Goal: Information Seeking & Learning: Understand process/instructions

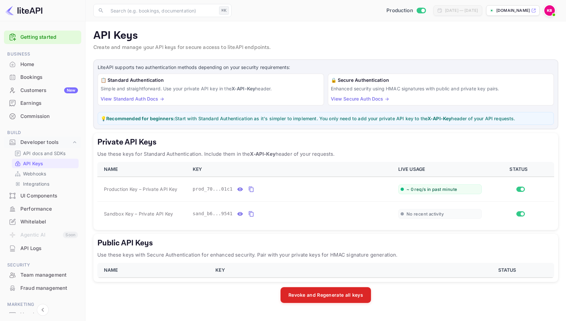
scroll to position [19, 0]
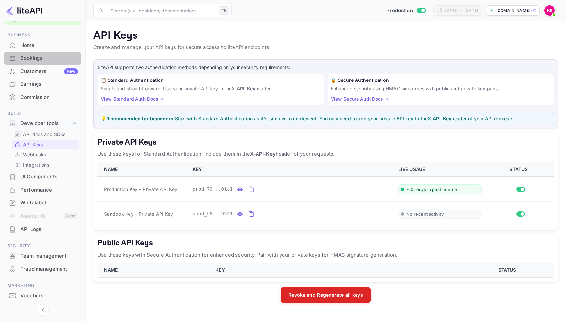
click at [40, 59] on div "Bookings" at bounding box center [49, 59] width 58 height 8
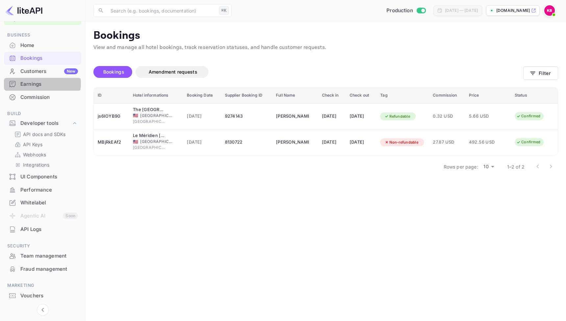
click at [40, 84] on div "Earnings" at bounding box center [49, 85] width 58 height 8
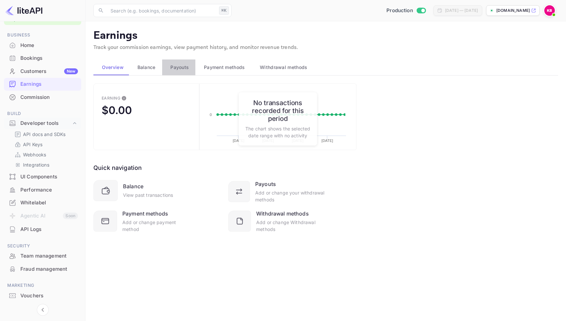
click at [174, 65] on span "Payouts" at bounding box center [179, 67] width 18 height 8
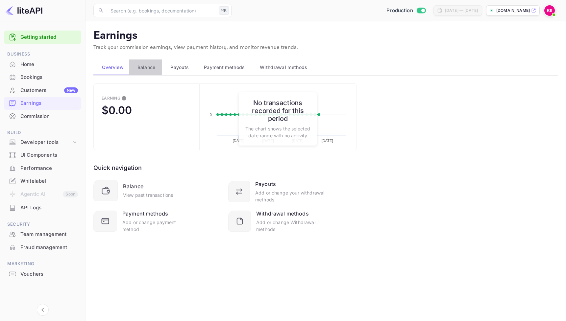
click at [145, 68] on span "Balance" at bounding box center [146, 67] width 18 height 8
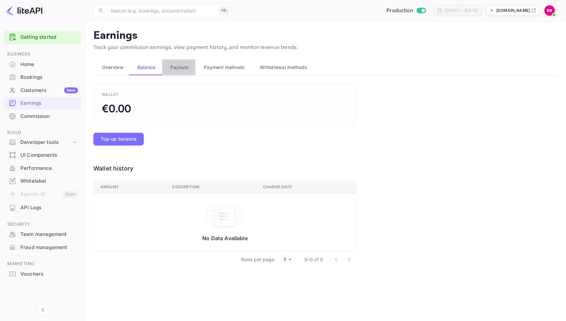
click at [176, 68] on span "Payouts" at bounding box center [179, 67] width 18 height 8
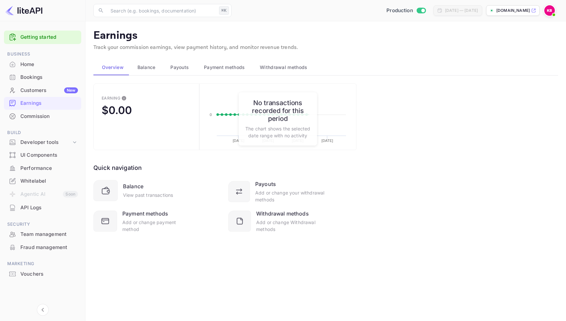
click at [176, 67] on span "Payouts" at bounding box center [179, 67] width 18 height 8
click at [124, 103] on button "This is the amount of confirmed commission that will be paid to you on the next…" at bounding box center [124, 98] width 11 height 11
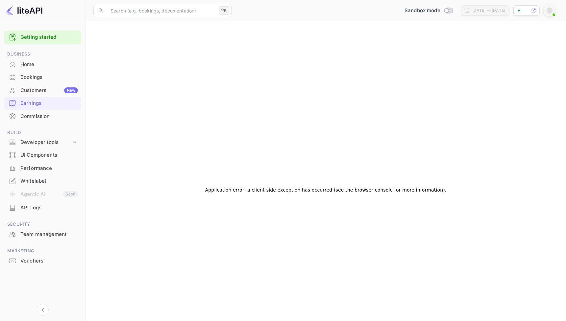
click at [37, 79] on div "Bookings" at bounding box center [49, 78] width 58 height 8
checkbox input "true"
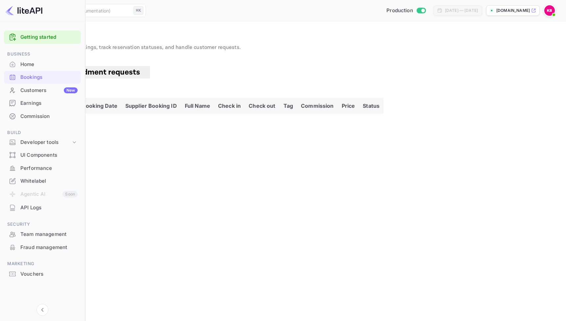
click at [42, 114] on div "Commission" at bounding box center [48, 117] width 57 height 8
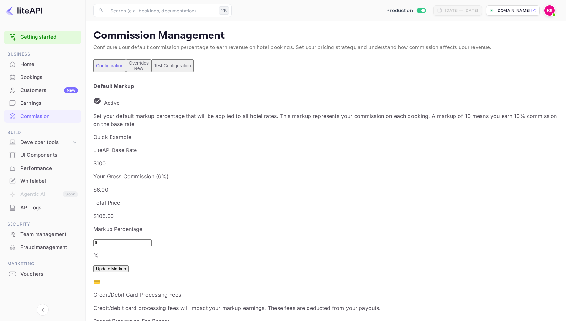
scroll to position [117, 287]
click at [37, 90] on div "Customers New" at bounding box center [49, 91] width 58 height 8
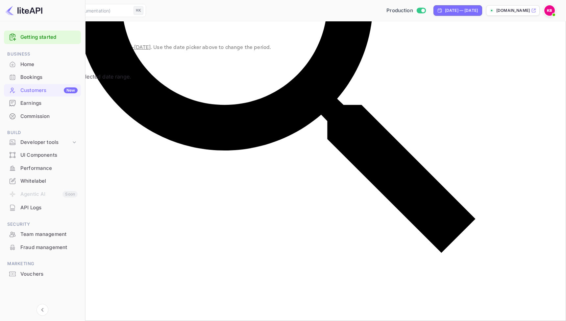
click at [47, 117] on div "Commission" at bounding box center [48, 117] width 57 height 8
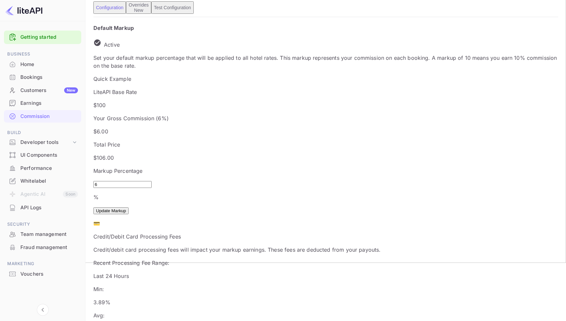
scroll to position [72, 0]
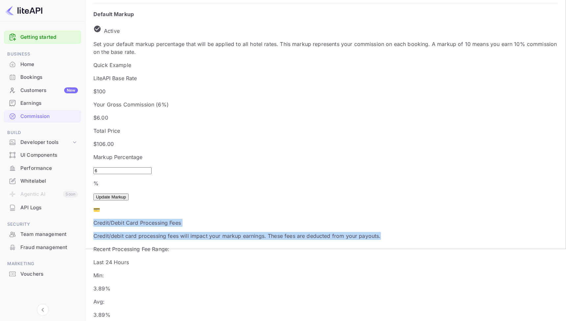
drag, startPoint x: 242, startPoint y: 181, endPoint x: 119, endPoint y: 163, distance: 125.0
click at [199, 232] on p "Credit/debit card processing fees will impact your markup earnings. These fees …" at bounding box center [325, 236] width 465 height 8
drag, startPoint x: 149, startPoint y: 179, endPoint x: 121, endPoint y: 172, distance: 28.7
click at [121, 232] on p "Credit/debit card processing fees will impact your markup earnings. These fees …" at bounding box center [325, 236] width 465 height 8
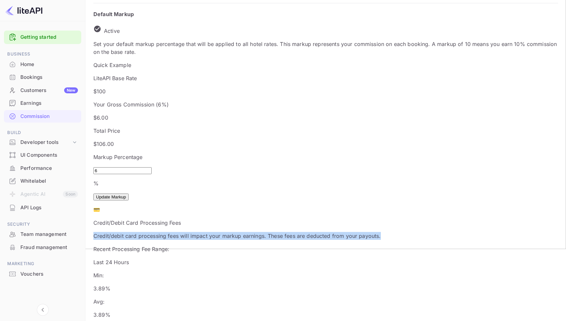
copy p "Credit/debit card processing fees will impact your markup earnings. These fees …"
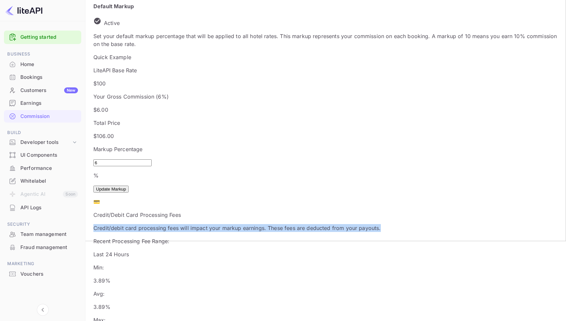
scroll to position [82, 0]
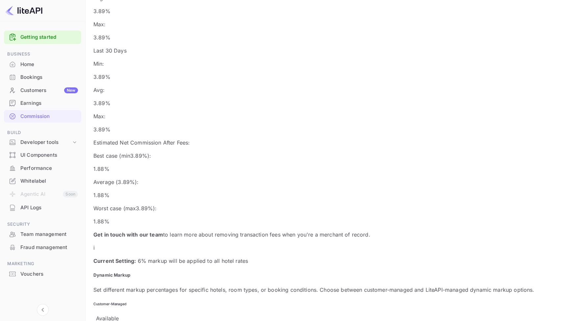
scroll to position [435, 0]
